Goal: Task Accomplishment & Management: Use online tool/utility

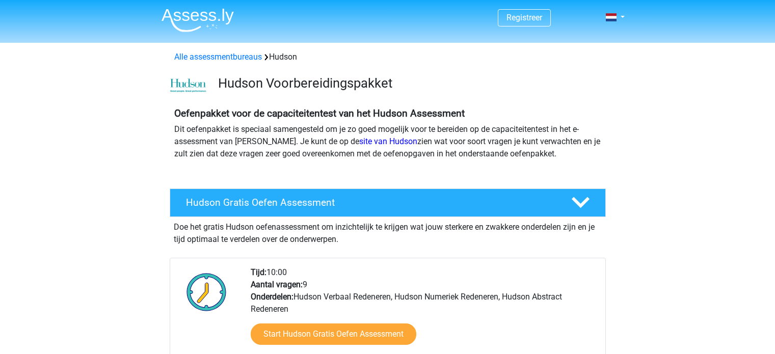
scroll to position [245, 0]
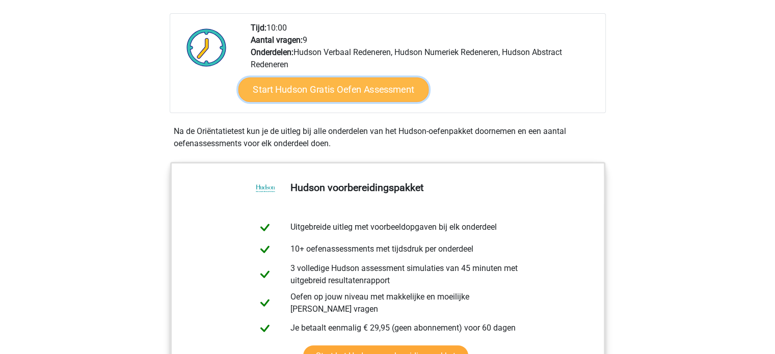
click at [316, 90] on link "Start Hudson Gratis Oefen Assessment" at bounding box center [333, 89] width 191 height 24
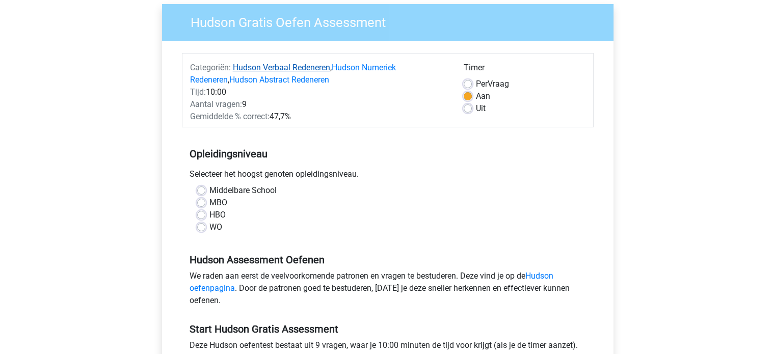
scroll to position [118, 0]
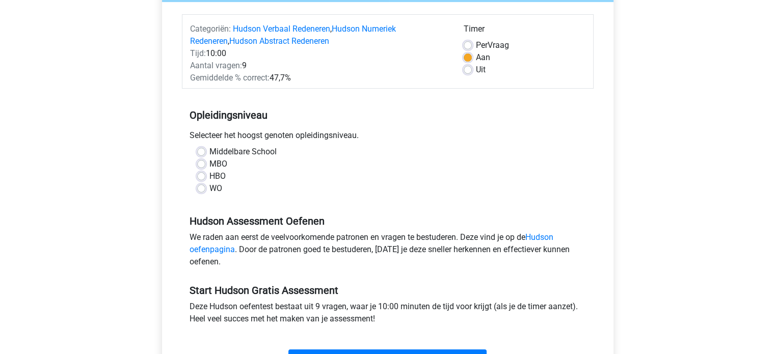
click at [210, 174] on label "HBO" at bounding box center [218, 176] width 16 height 12
click at [200, 174] on input "HBO" at bounding box center [201, 175] width 8 height 10
radio input "true"
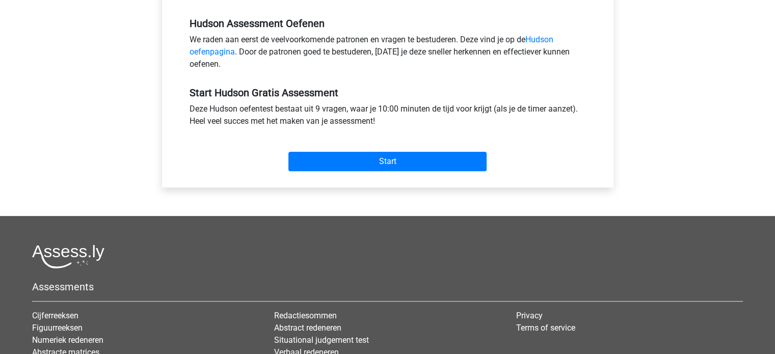
scroll to position [324, 0]
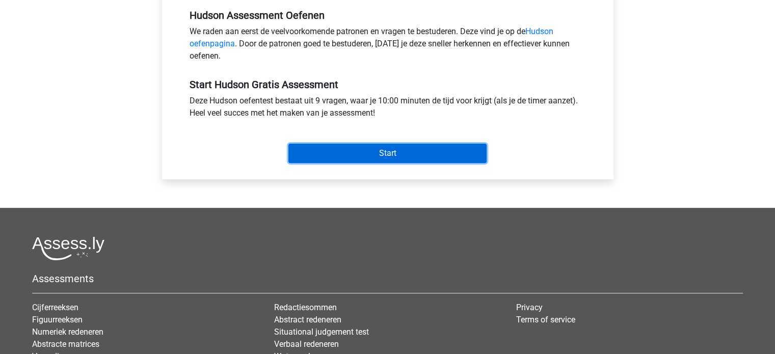
click at [386, 148] on input "Start" at bounding box center [388, 153] width 198 height 19
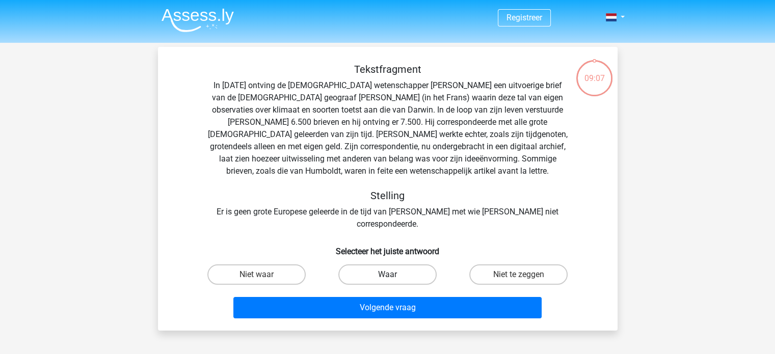
click at [380, 265] on label "Waar" at bounding box center [387, 275] width 98 height 20
click at [387, 275] on input "Waar" at bounding box center [390, 278] width 7 height 7
radio input "true"
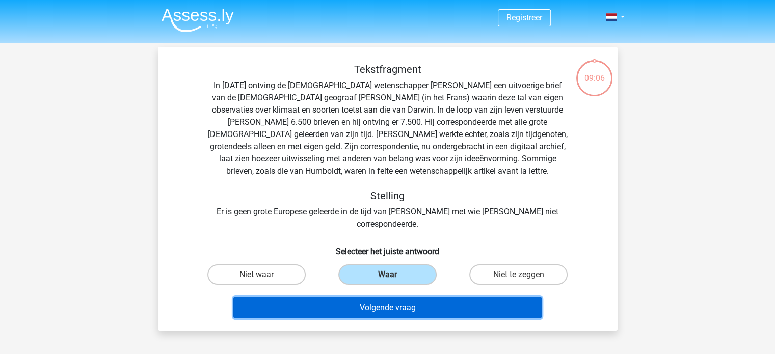
click at [382, 297] on button "Volgende vraag" at bounding box center [387, 307] width 308 height 21
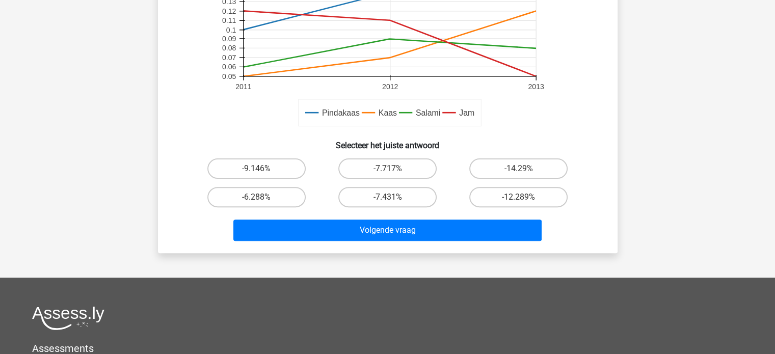
scroll to position [308, 0]
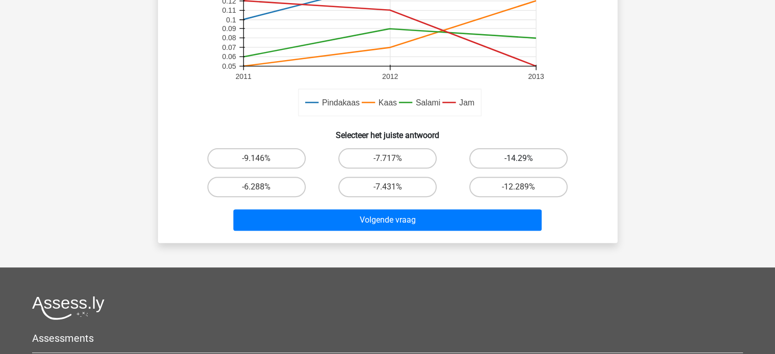
click at [512, 156] on label "-14.29%" at bounding box center [518, 158] width 98 height 20
click at [519, 159] on input "-14.29%" at bounding box center [522, 162] width 7 height 7
radio input "true"
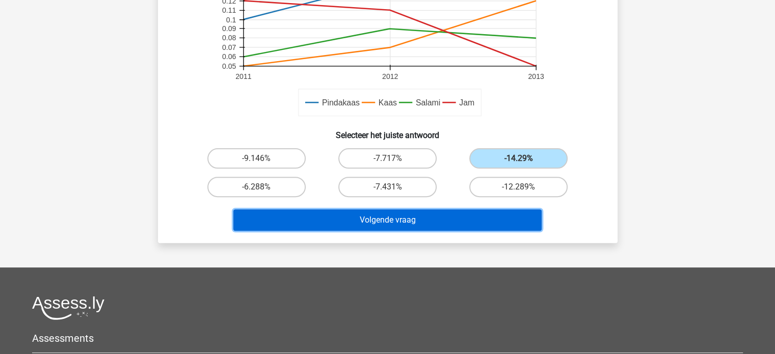
click at [430, 211] on button "Volgende vraag" at bounding box center [387, 220] width 308 height 21
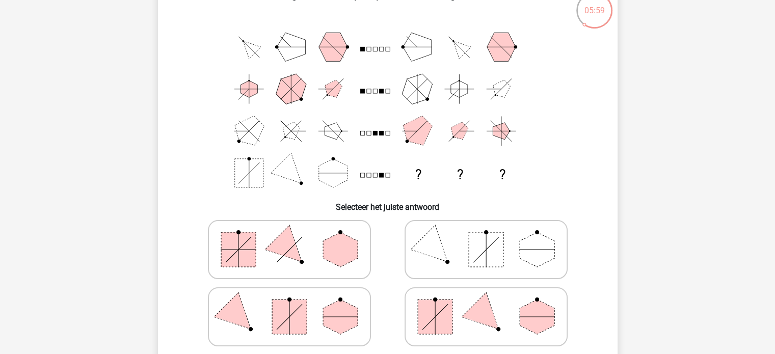
scroll to position [0, 0]
